Goal: Check status: Check status

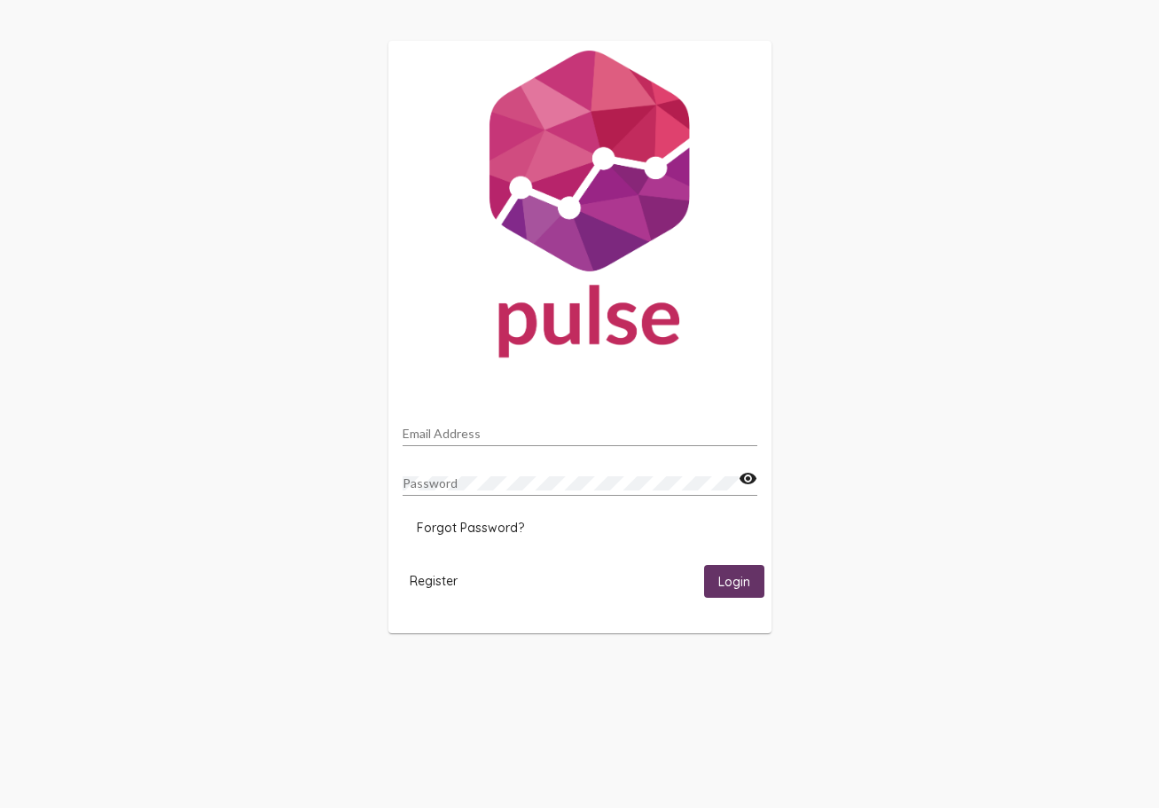
click at [529, 413] on div "Email Address" at bounding box center [580, 428] width 355 height 35
type input "[EMAIL_ADDRESS][DOMAIN_NAME]"
click at [704, 565] on button "Login" at bounding box center [734, 581] width 60 height 33
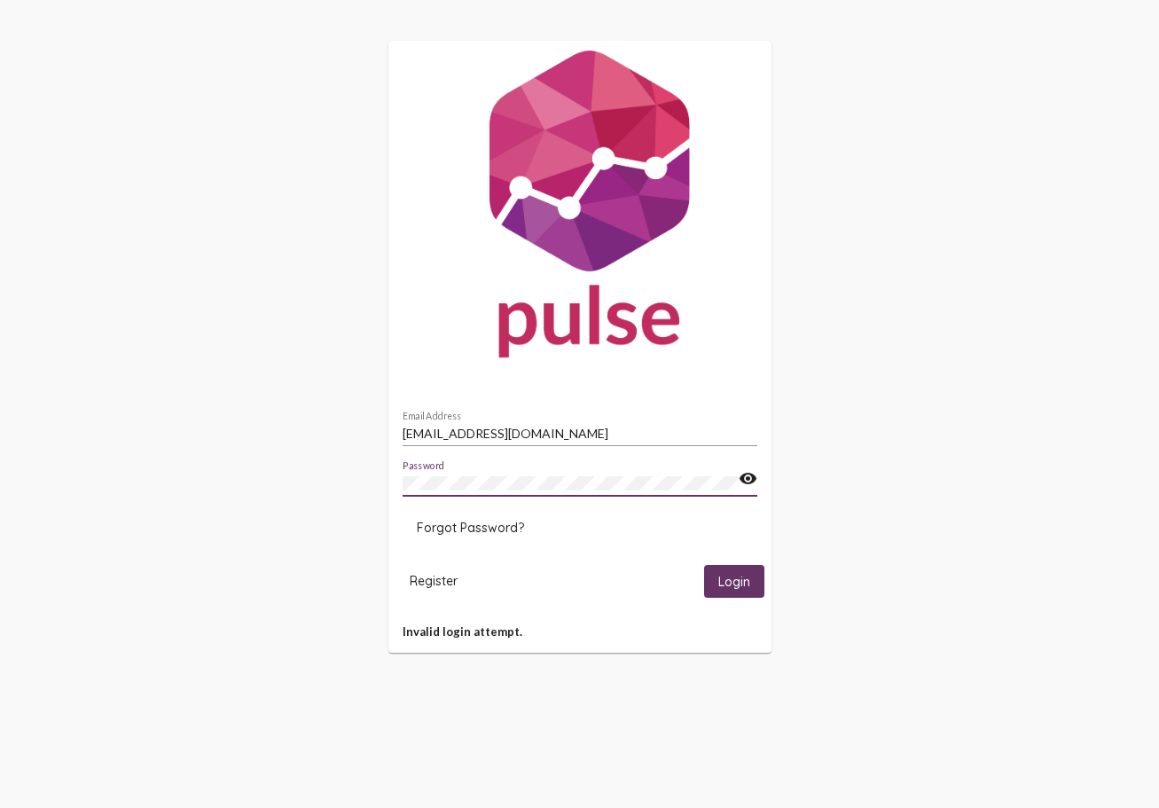
click at [704, 565] on button "Login" at bounding box center [734, 581] width 60 height 33
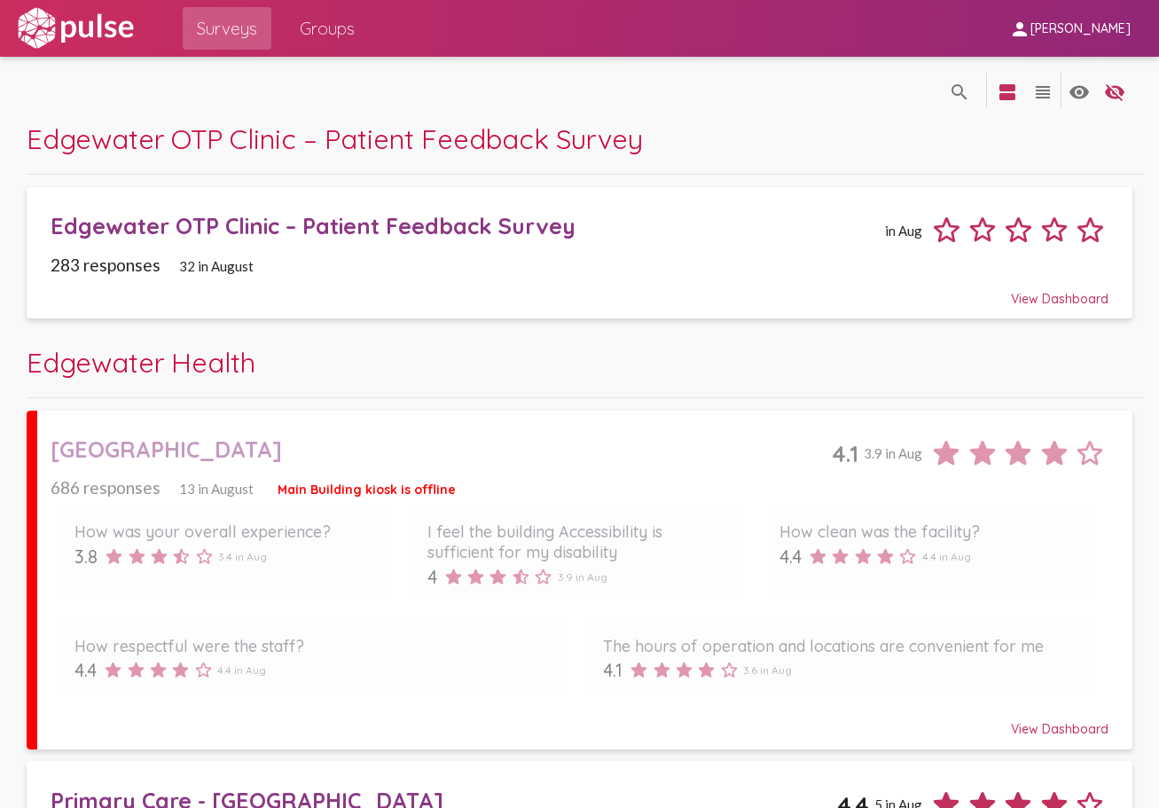
click at [297, 251] on span "Edgewater OTP Clinic – Patient Feedback Survey in Aug 283 responses 32 in Augus…" at bounding box center [579, 252] width 1057 height 107
